Goal: Task Accomplishment & Management: Manage account settings

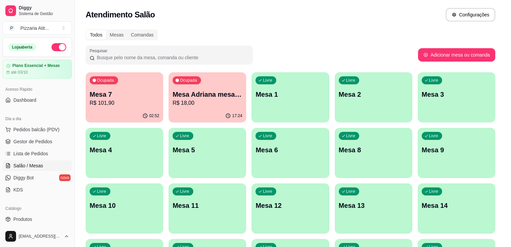
scroll to position [25, 0]
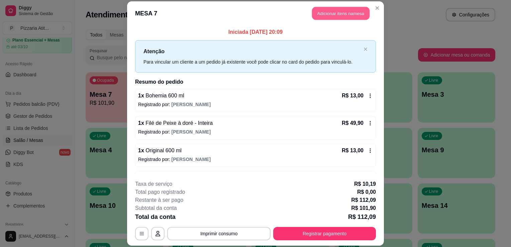
click at [332, 13] on button "Adicionar itens na mesa" at bounding box center [341, 13] width 58 height 13
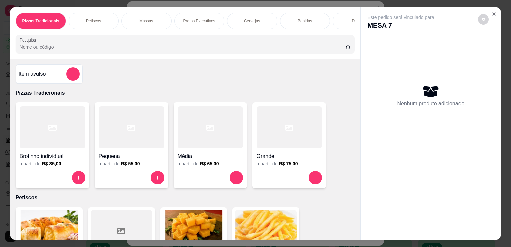
click at [203, 50] on input "Pesquisa" at bounding box center [183, 47] width 326 height 7
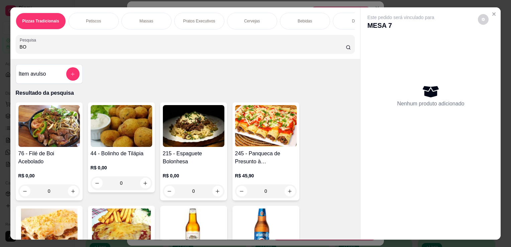
type input "BO"
click at [214, 228] on img at bounding box center [194, 230] width 62 height 42
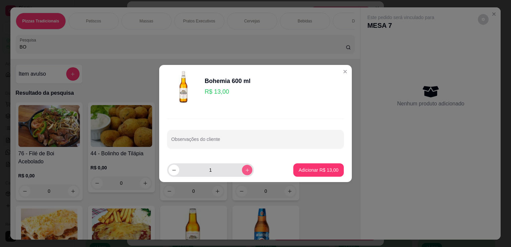
click at [245, 168] on icon "increase-product-quantity" at bounding box center [247, 170] width 5 height 5
type input "2"
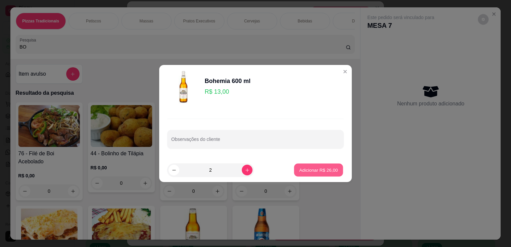
click at [309, 164] on button "Adicionar R$ 26,00" at bounding box center [318, 170] width 49 height 13
click at [328, 172] on p "Adicionar R$ 26,00" at bounding box center [319, 170] width 39 height 6
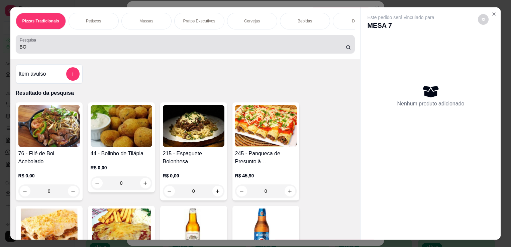
click at [265, 44] on div "BO" at bounding box center [186, 43] width 332 height 13
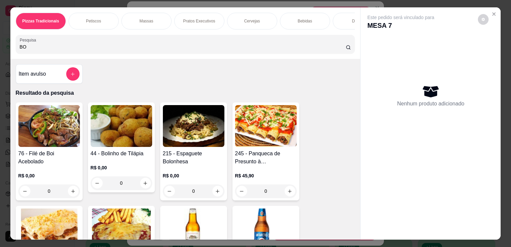
type input "B"
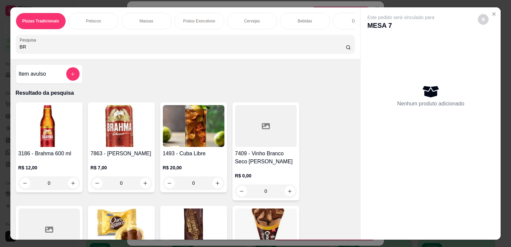
type input "BR"
click at [40, 144] on img at bounding box center [49, 126] width 62 height 42
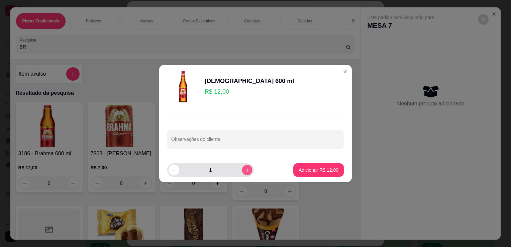
click at [245, 170] on icon "increase-product-quantity" at bounding box center [247, 170] width 5 height 5
type input "2"
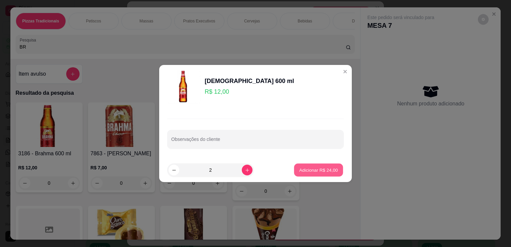
click at [306, 175] on button "Adicionar R$ 24,00" at bounding box center [318, 170] width 49 height 13
type input "2"
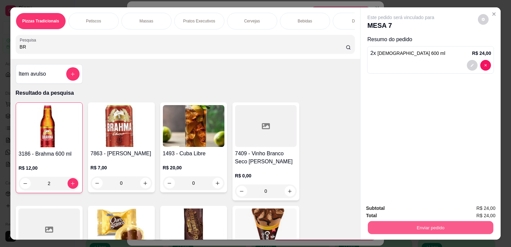
click at [381, 228] on button "Enviar pedido" at bounding box center [431, 227] width 126 height 13
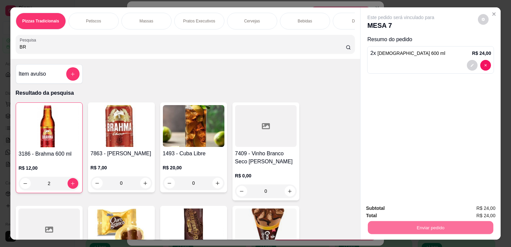
click at [486, 207] on button "Enviar pedido" at bounding box center [478, 208] width 37 height 12
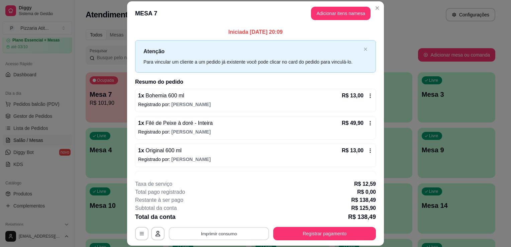
click at [227, 235] on button "Imprimir consumo" at bounding box center [219, 233] width 100 height 13
click at [224, 220] on button "IMPRESSORA" at bounding box center [218, 218] width 47 height 10
click at [332, 236] on button "Registrar pagamento" at bounding box center [325, 233] width 100 height 13
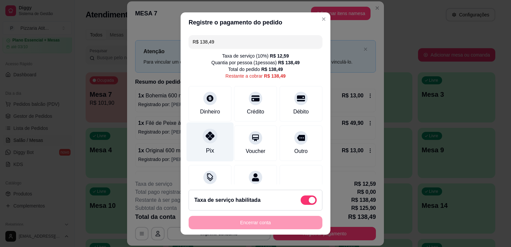
click at [217, 143] on div "Pix" at bounding box center [210, 141] width 47 height 39
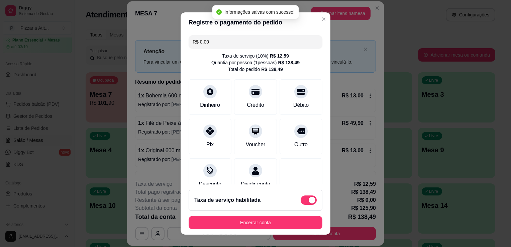
click at [267, 210] on div "Taxa de serviço habilitada" at bounding box center [256, 200] width 134 height 21
type input "-R$ 12,59"
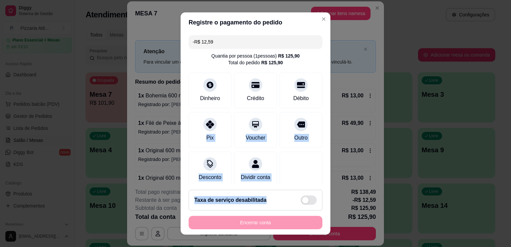
drag, startPoint x: 267, startPoint y: 210, endPoint x: 227, endPoint y: 128, distance: 91.3
click at [227, 128] on section "Registre o pagamento do pedido -R$ 12,59 Quantia por pessoa ( 1 pessoas) R$ 125…" at bounding box center [256, 123] width 150 height 222
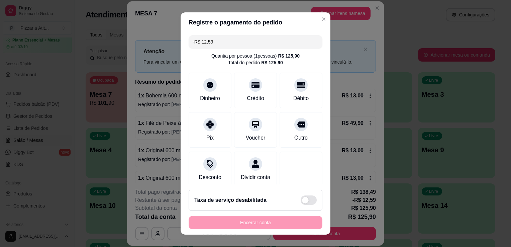
drag, startPoint x: 227, startPoint y: 128, endPoint x: 221, endPoint y: 39, distance: 88.9
click at [221, 39] on input "-R$ 12,59" at bounding box center [256, 41] width 126 height 13
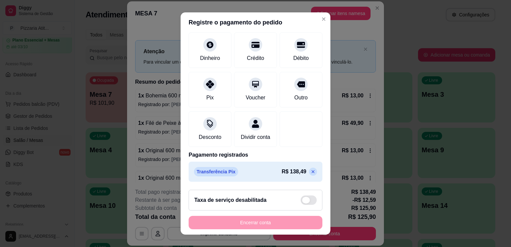
click at [302, 197] on span at bounding box center [309, 199] width 16 height 9
click at [302, 201] on input "checkbox" at bounding box center [303, 203] width 4 height 4
checkbox input "false"
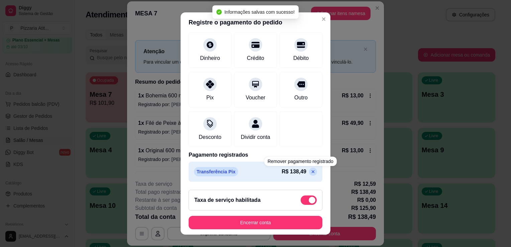
type input "R$ 0,00"
checkbox input "true"
click at [309, 171] on p at bounding box center [313, 172] width 8 height 8
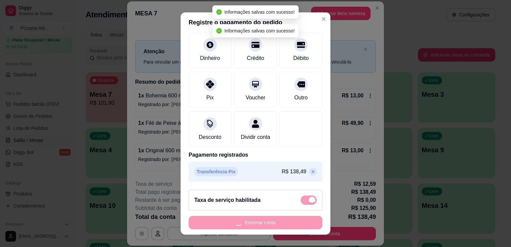
scroll to position [26, 0]
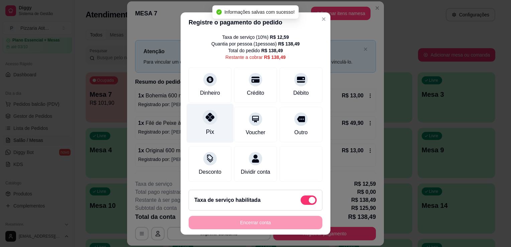
click at [207, 128] on div "Pix" at bounding box center [210, 132] width 8 height 9
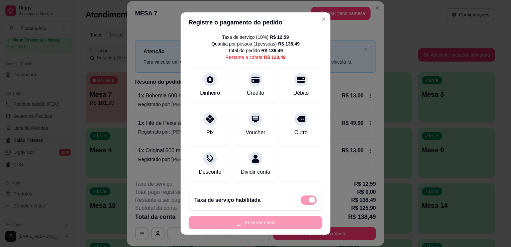
type input "R$ 0,00"
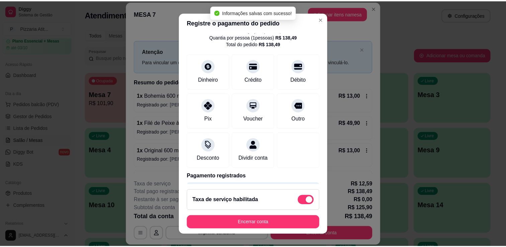
scroll to position [54, 0]
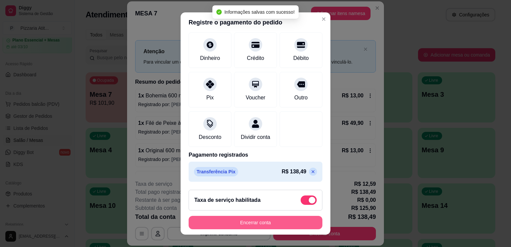
click at [252, 223] on button "Encerrar conta" at bounding box center [256, 222] width 134 height 13
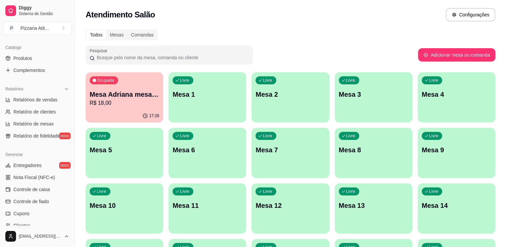
scroll to position [173, 0]
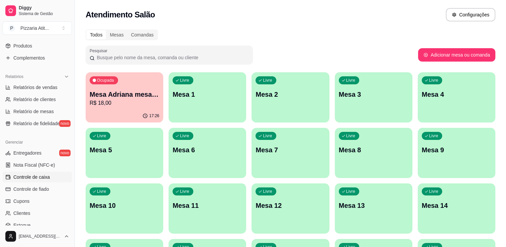
click at [54, 175] on link "Controle de caixa" at bounding box center [37, 177] width 69 height 11
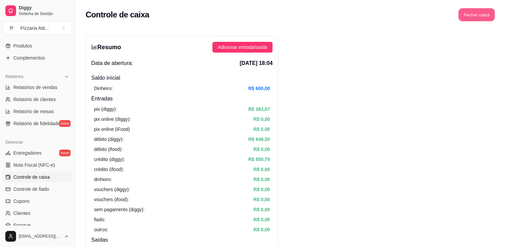
click at [476, 20] on button "Fechar caixa" at bounding box center [477, 14] width 36 height 13
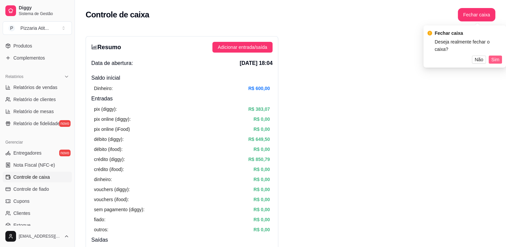
click at [496, 56] on span "Sim" at bounding box center [496, 59] width 8 height 7
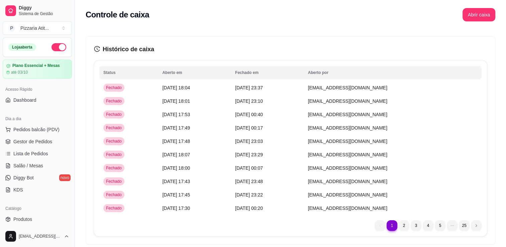
click at [55, 45] on button "button" at bounding box center [59, 47] width 15 height 8
